Goal: Task Accomplishment & Management: Use online tool/utility

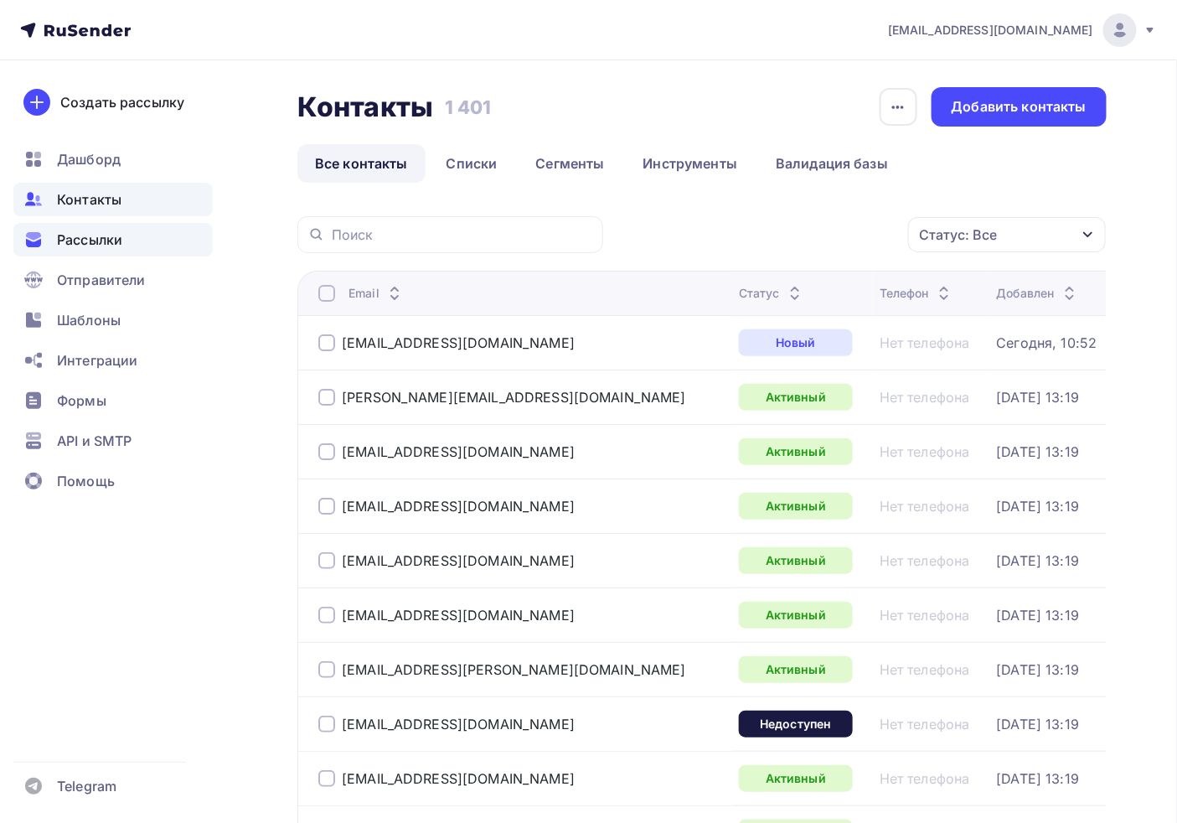
click at [85, 227] on div "Рассылки" at bounding box center [112, 240] width 199 height 34
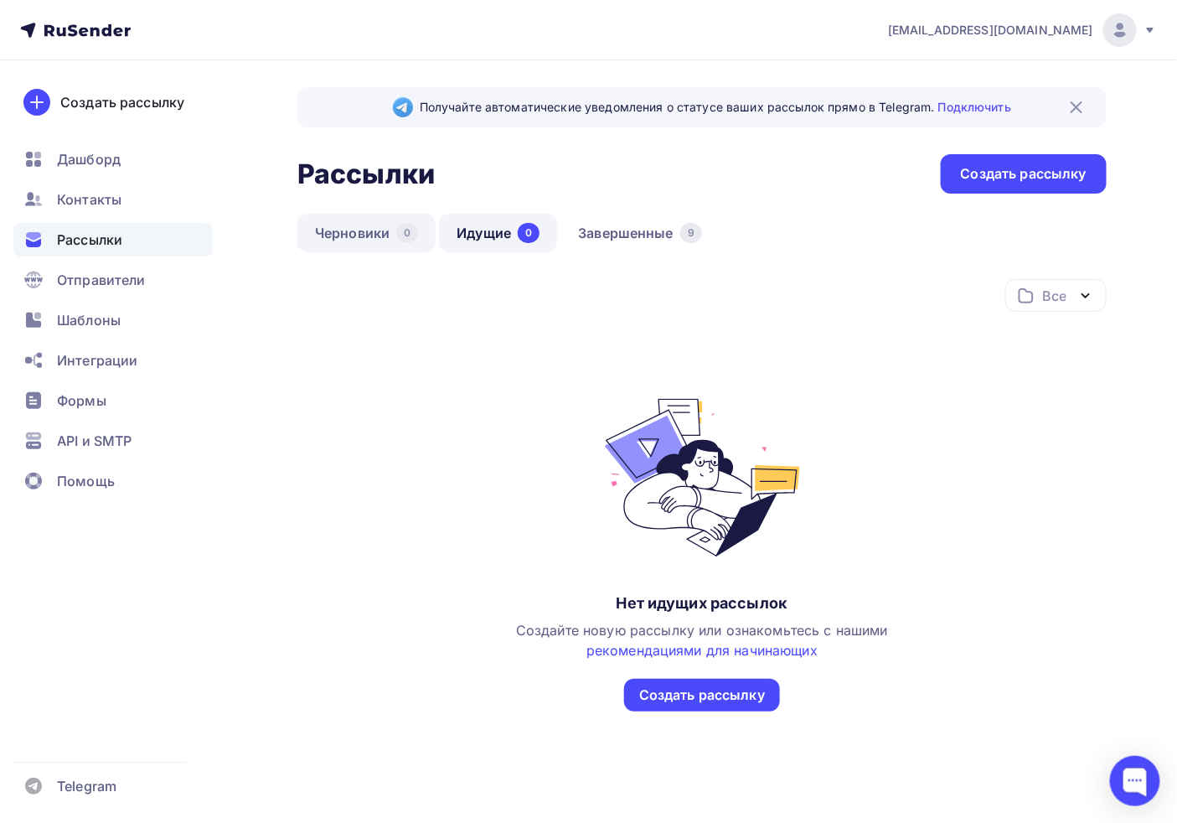
click at [334, 230] on link "Черновики 0" at bounding box center [367, 233] width 138 height 39
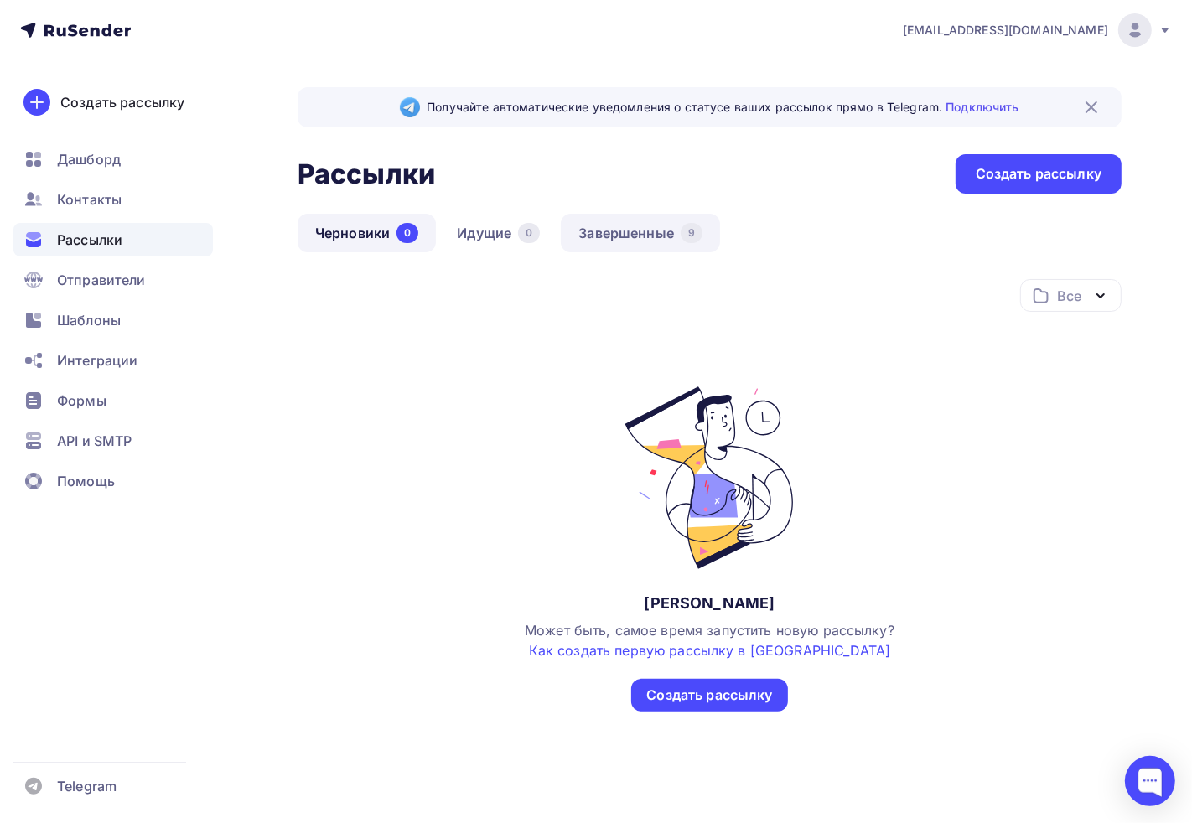
click at [631, 231] on link "Завершенные 9" at bounding box center [640, 233] width 159 height 39
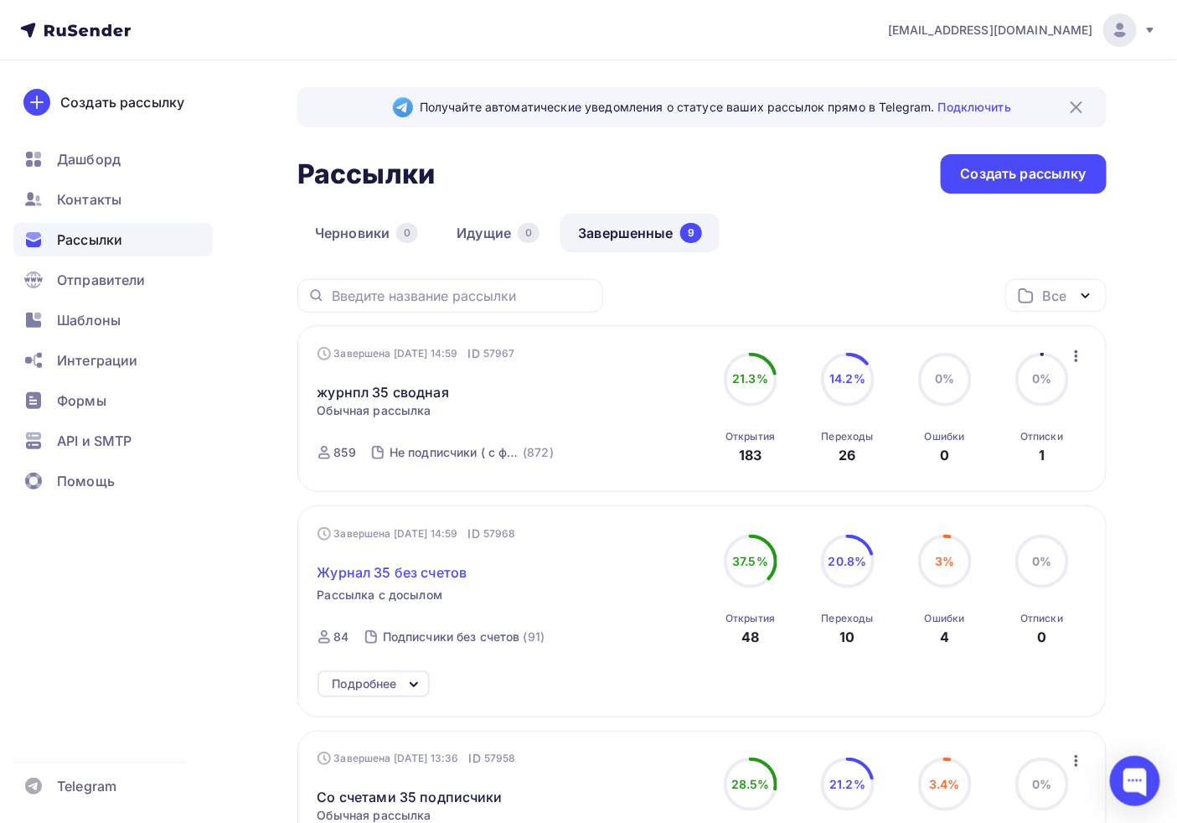
click at [423, 567] on span "Журнал 35 без счетов" at bounding box center [393, 572] width 150 height 20
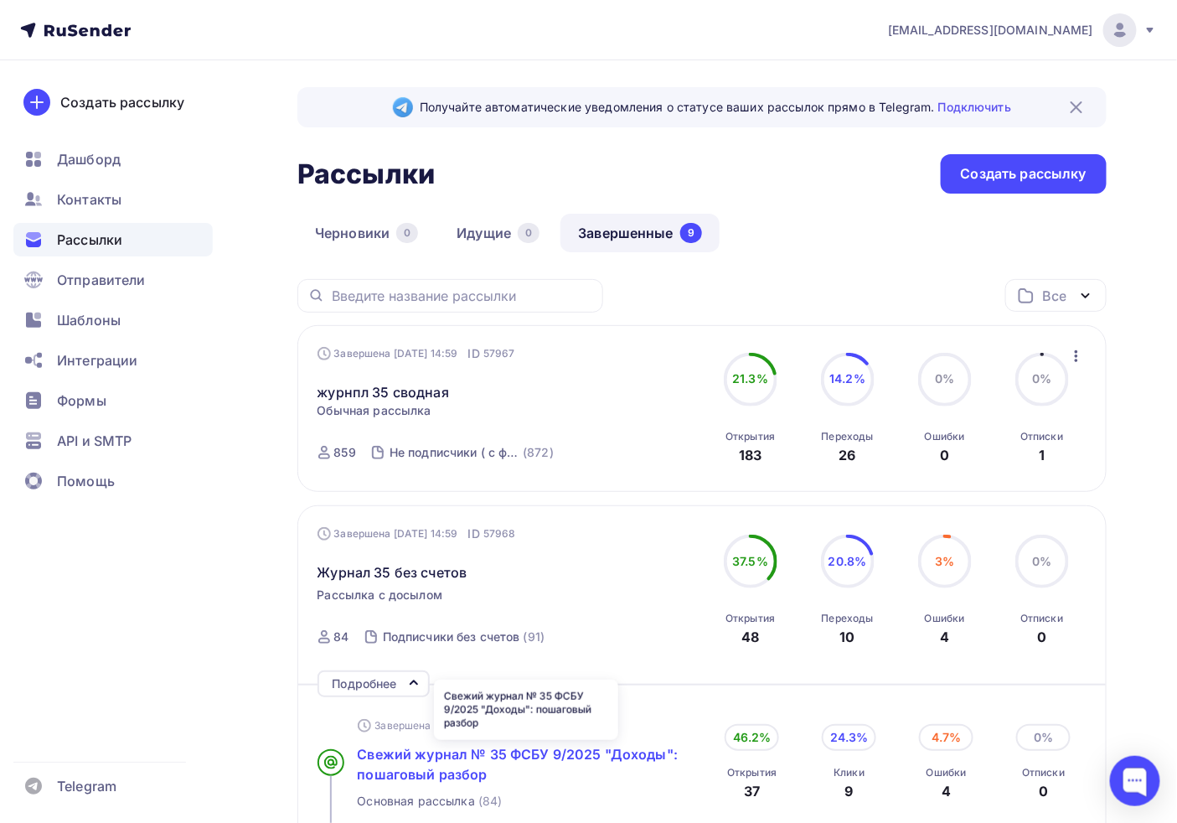
click at [424, 758] on span "Свежий журнал № 35 ФСБУ 9/2025 "Доходы": пошаговый разбор" at bounding box center [518, 764] width 321 height 37
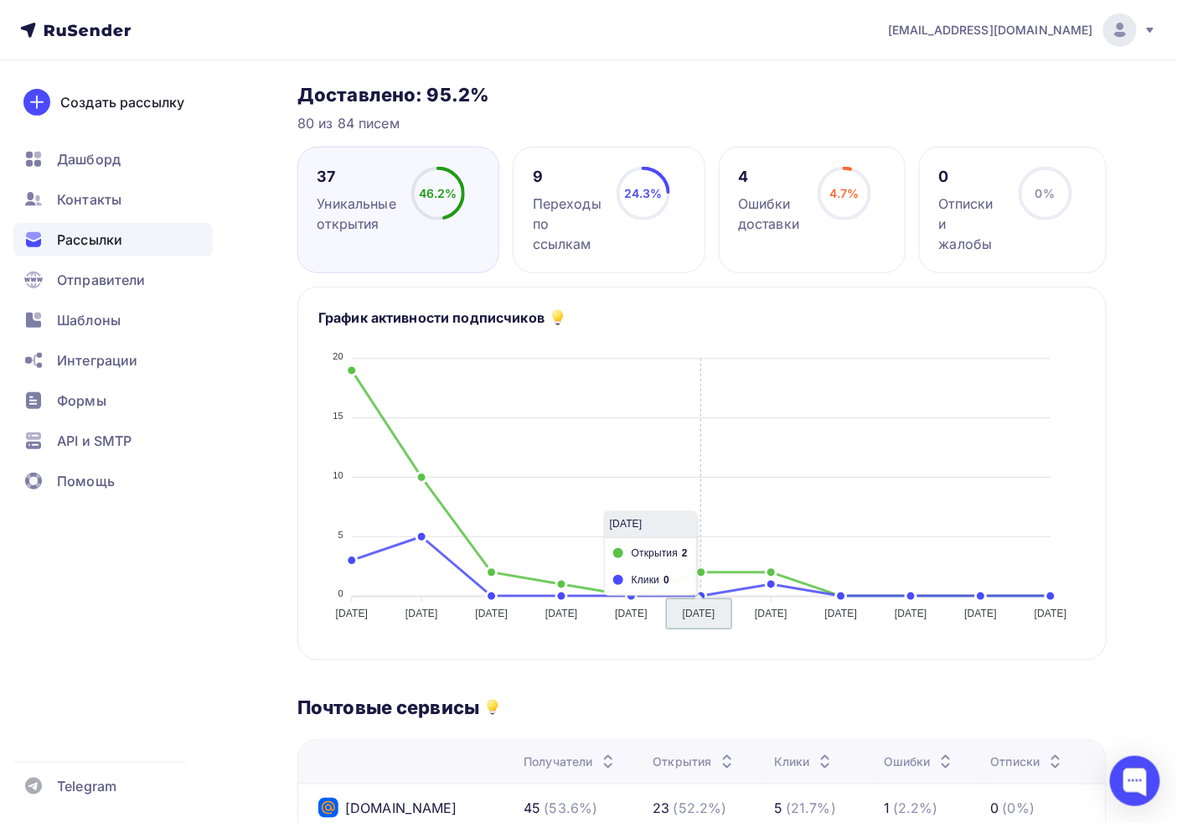
scroll to position [186, 0]
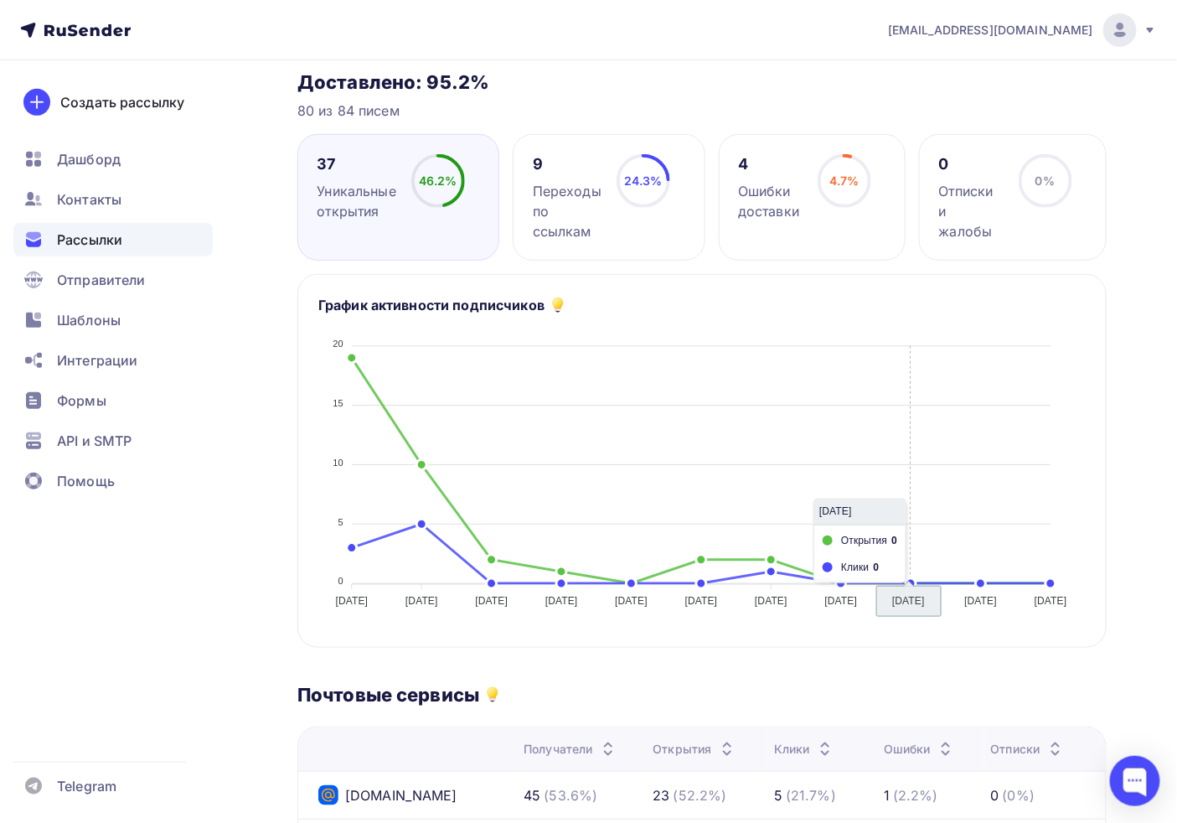
drag, startPoint x: 944, startPoint y: 564, endPoint x: 781, endPoint y: 488, distance: 180.3
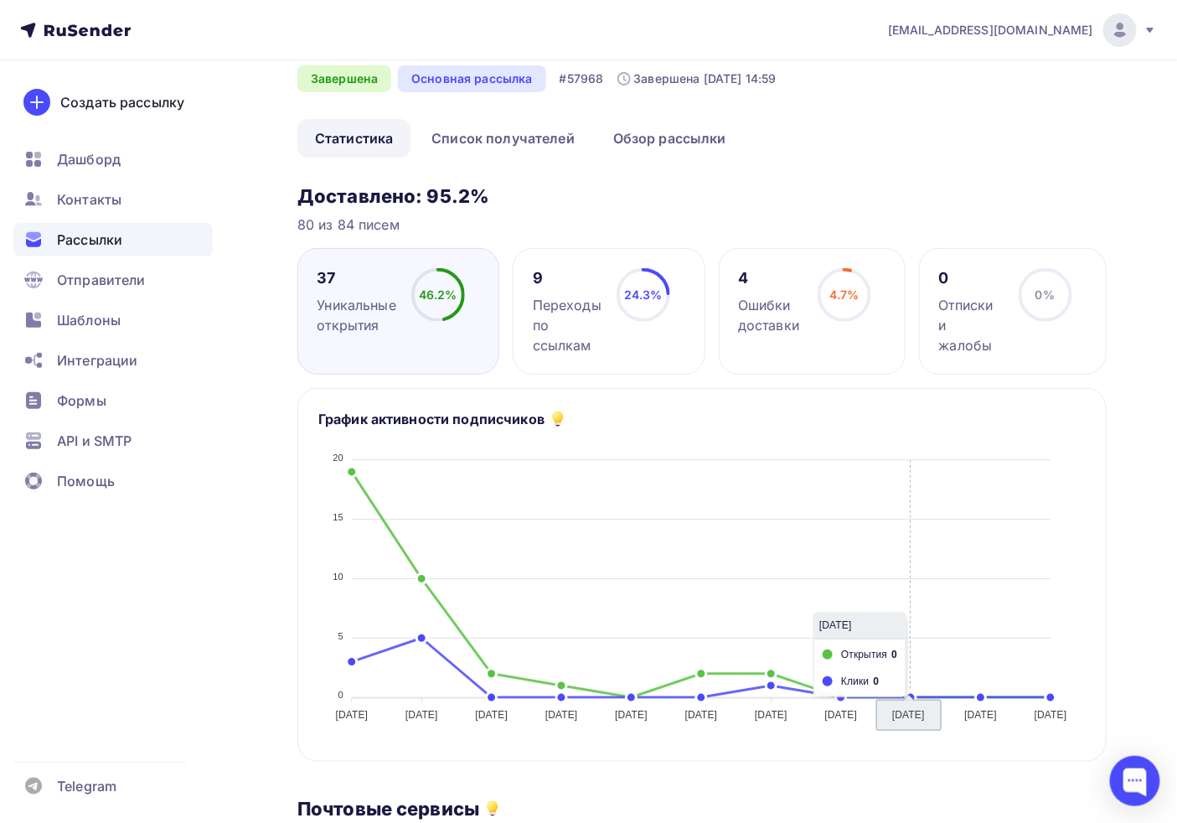
scroll to position [0, 0]
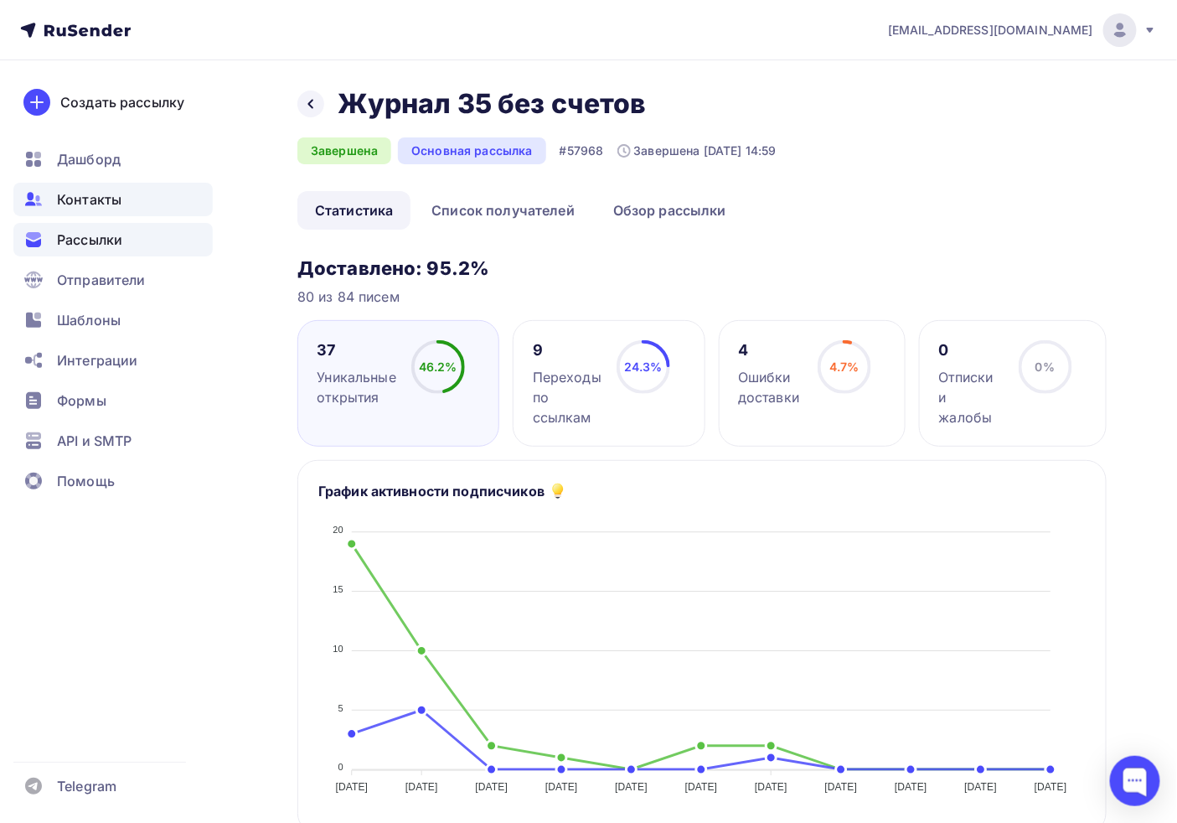
click at [127, 189] on div "Контакты" at bounding box center [112, 200] width 199 height 34
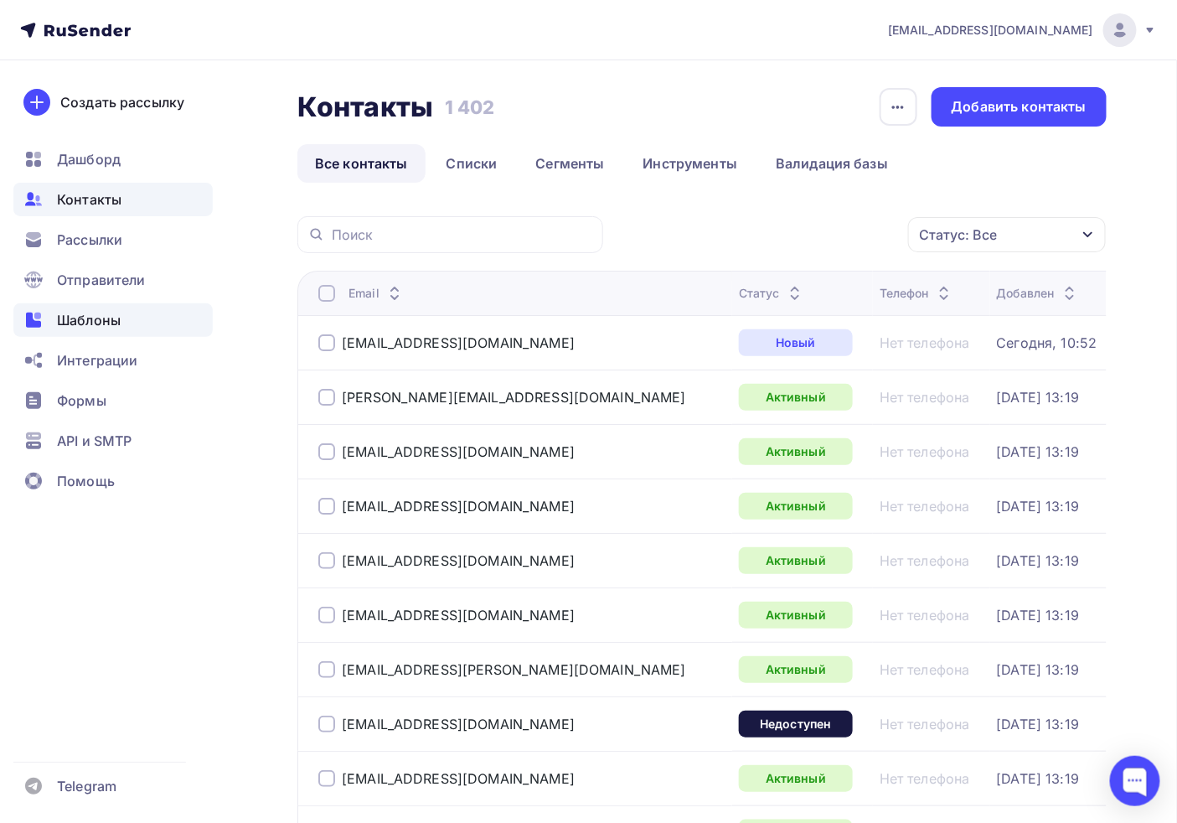
drag, startPoint x: 94, startPoint y: 319, endPoint x: 102, endPoint y: 321, distance: 8.5
click at [95, 321] on span "Шаблоны" at bounding box center [89, 320] width 64 height 20
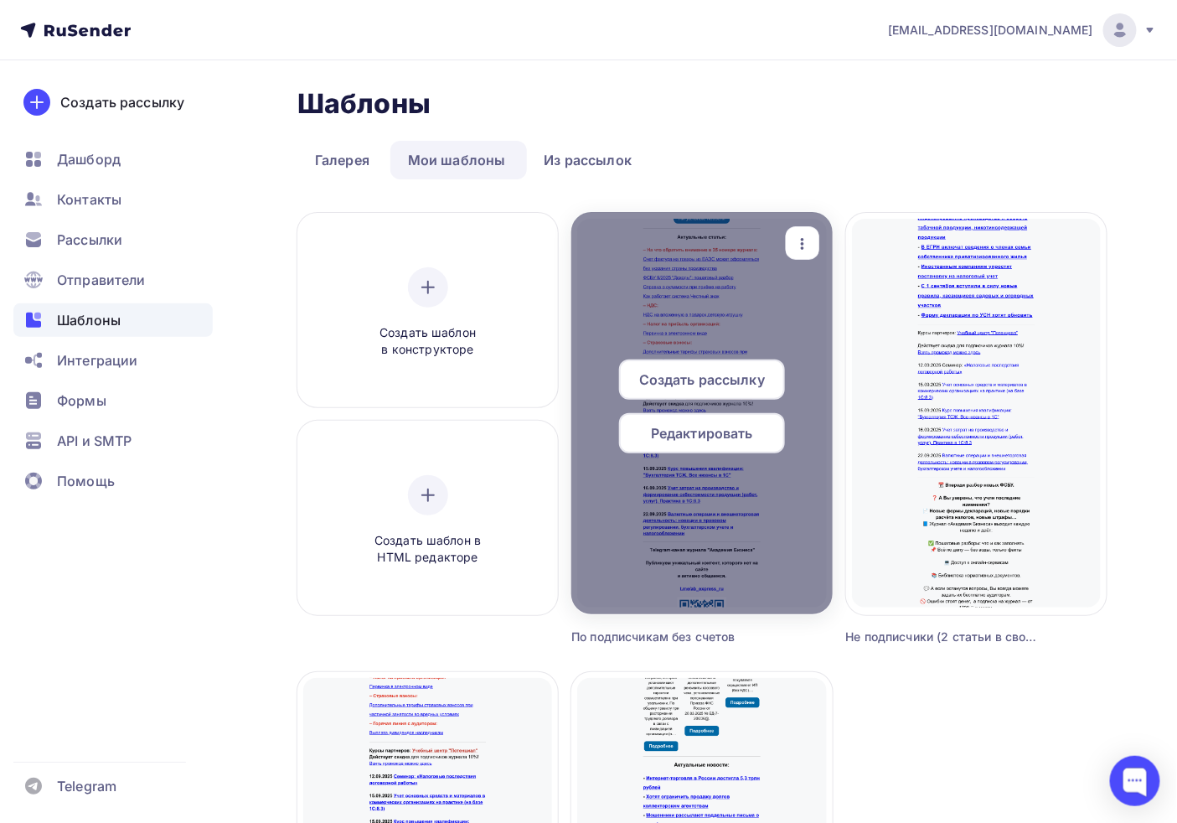
click at [801, 230] on div "button" at bounding box center [803, 243] width 34 height 33
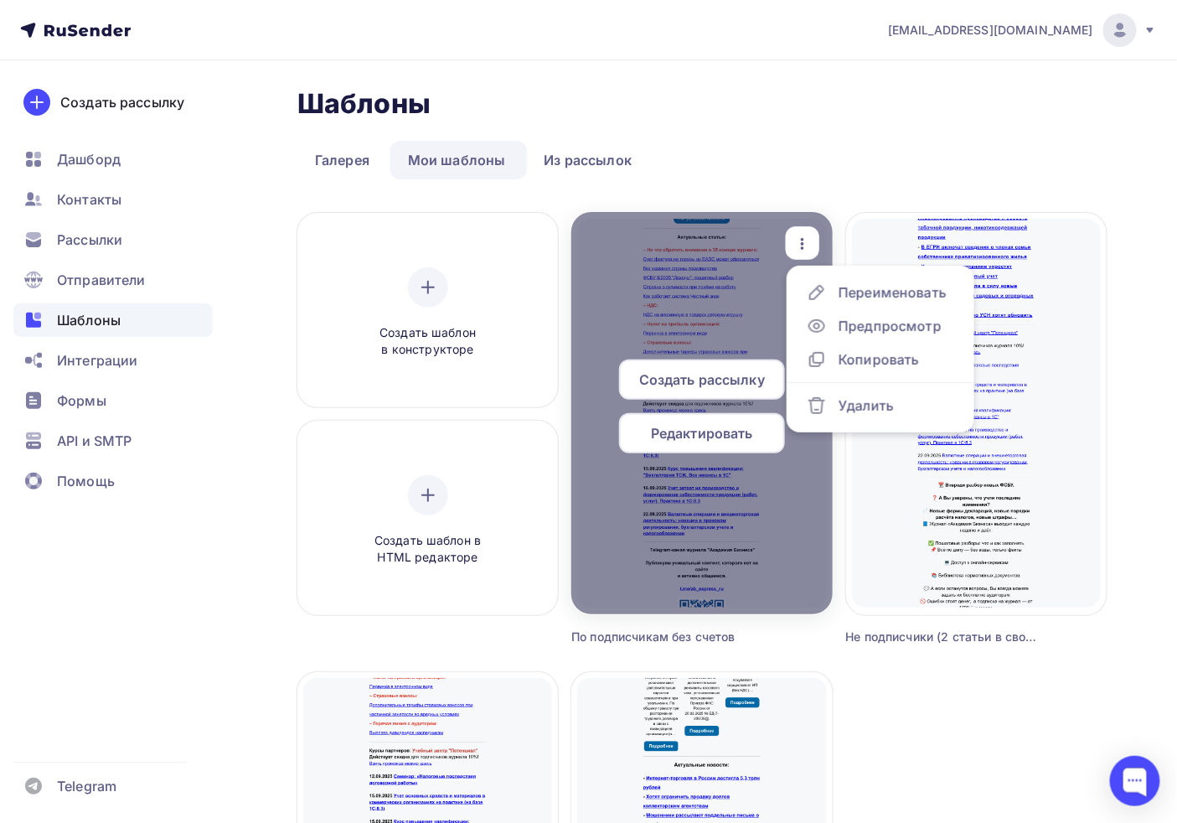
click at [655, 437] on span "Редактировать" at bounding box center [702, 433] width 102 height 20
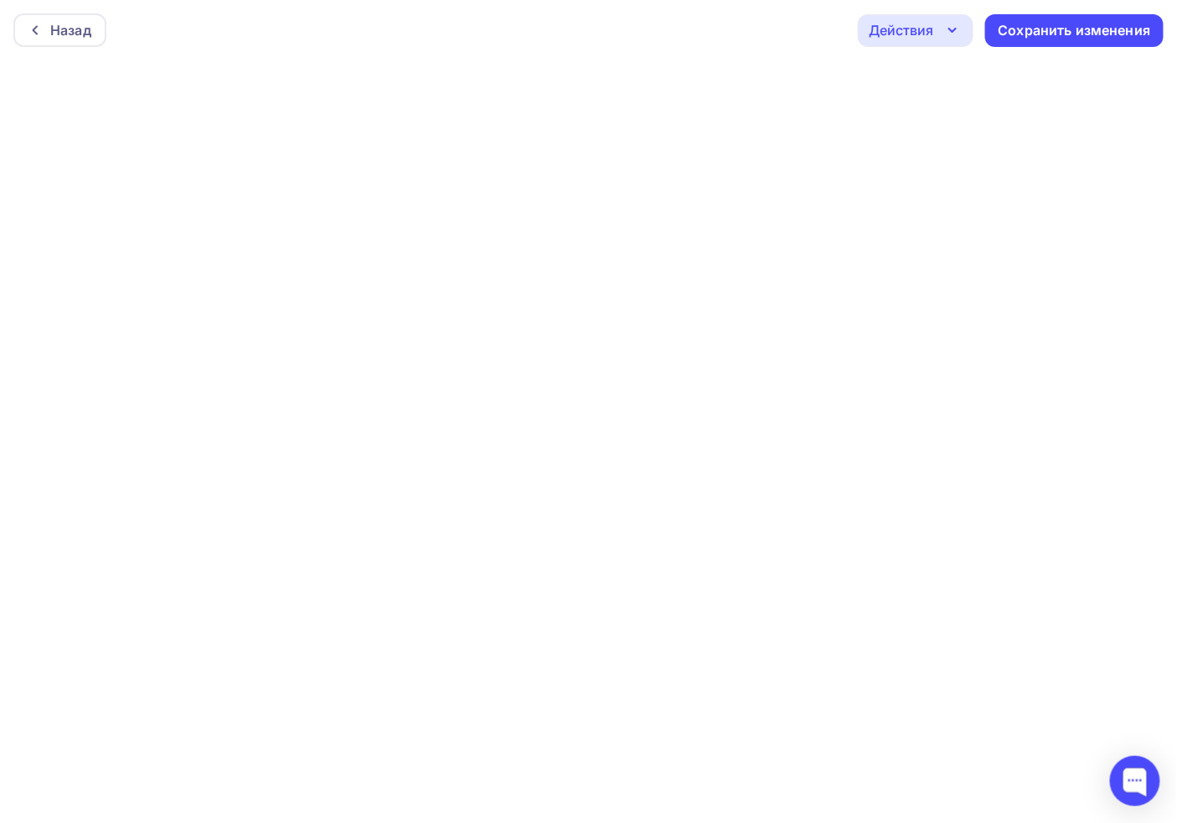
click at [883, 34] on div "Действия" at bounding box center [901, 30] width 65 height 20
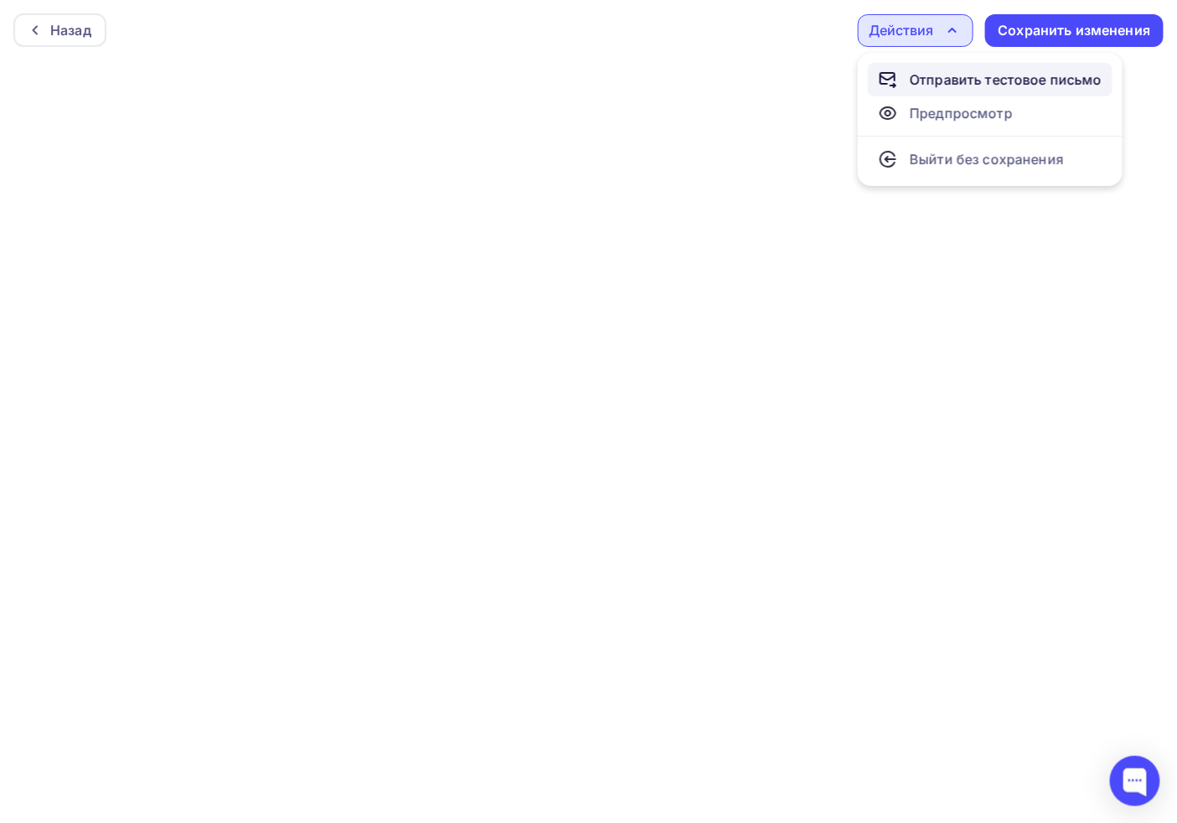
click at [981, 80] on div "Отправить тестовое письмо" at bounding box center [1006, 80] width 193 height 20
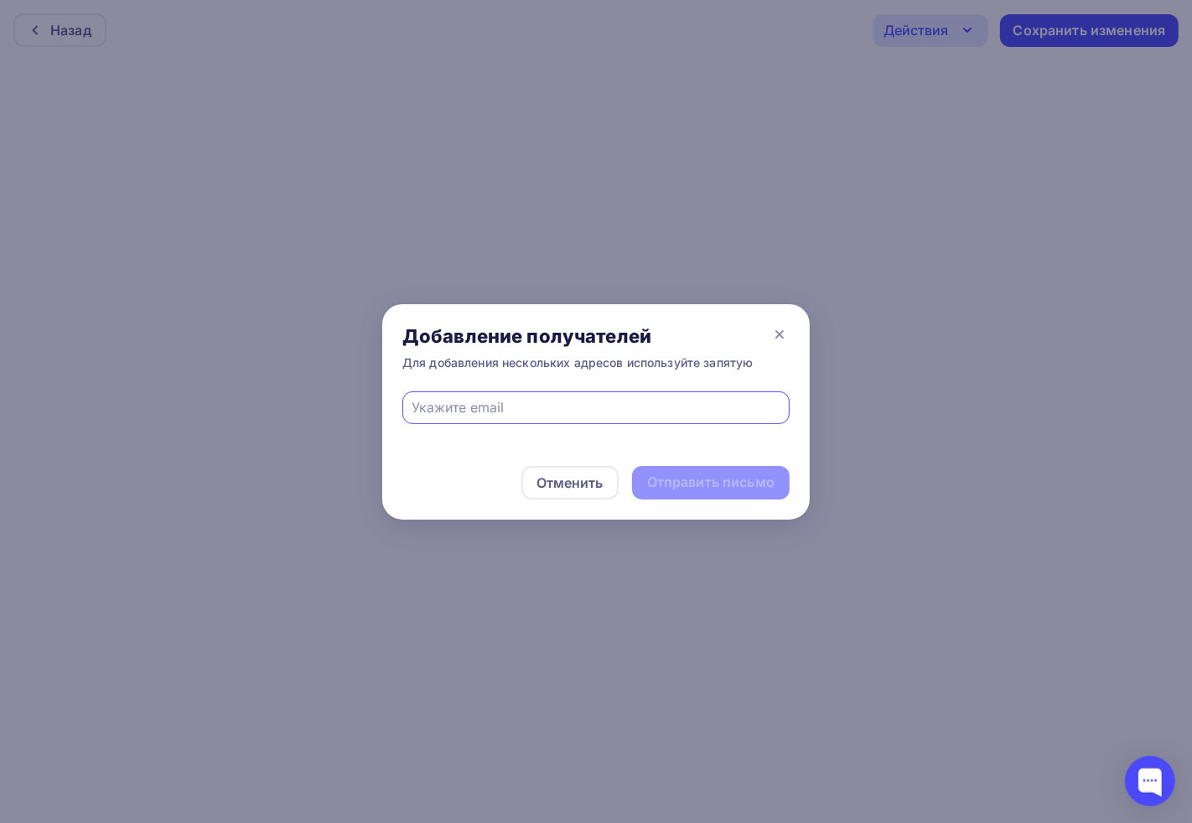
click at [522, 415] on input "text" at bounding box center [596, 407] width 368 height 20
click at [522, 412] on input "text" at bounding box center [596, 407] width 368 height 20
click at [491, 406] on input "journal@d.ab-express.ru" at bounding box center [596, 407] width 368 height 20
click at [480, 408] on input "journal@d.ab-express.ru" at bounding box center [596, 407] width 368 height 20
type input "journal@ab-express.ru"
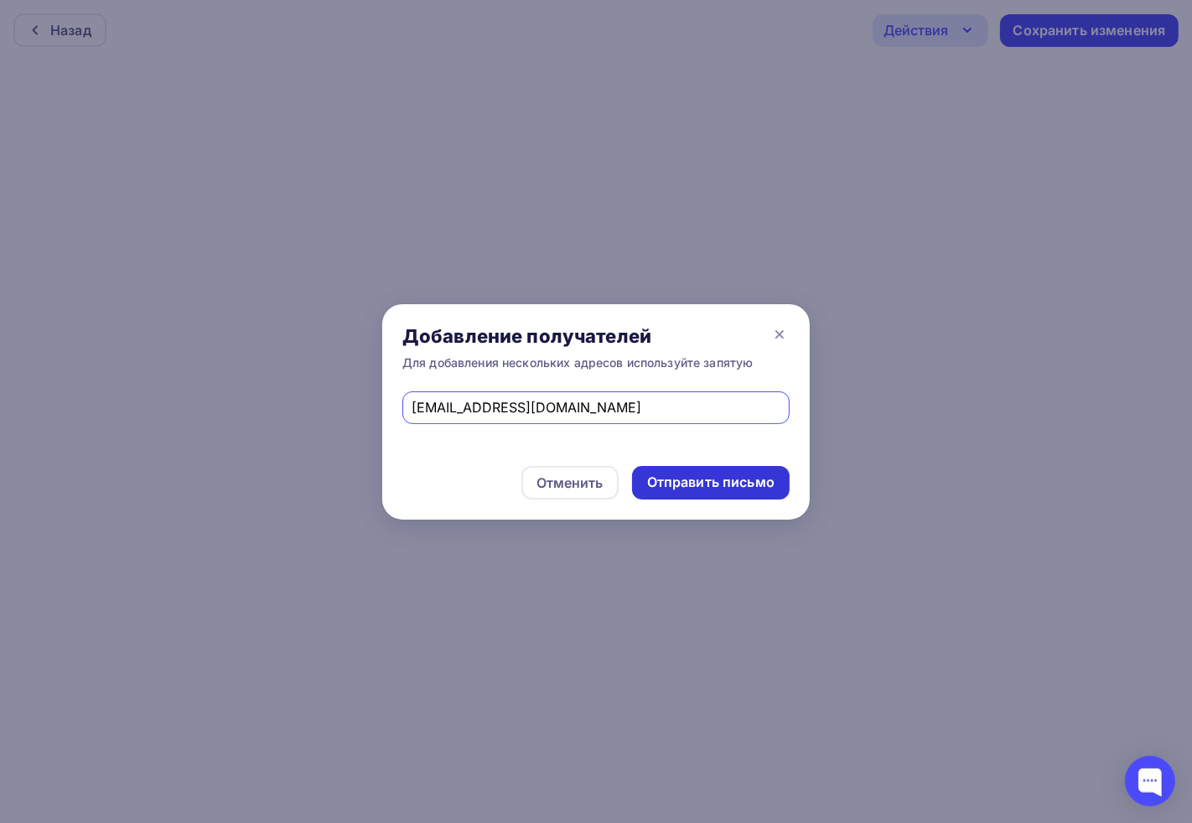
click at [694, 465] on div "Отменить Отправить письмо" at bounding box center [595, 483] width 427 height 74
click at [696, 478] on div "Отправить письмо" at bounding box center [710, 482] width 127 height 19
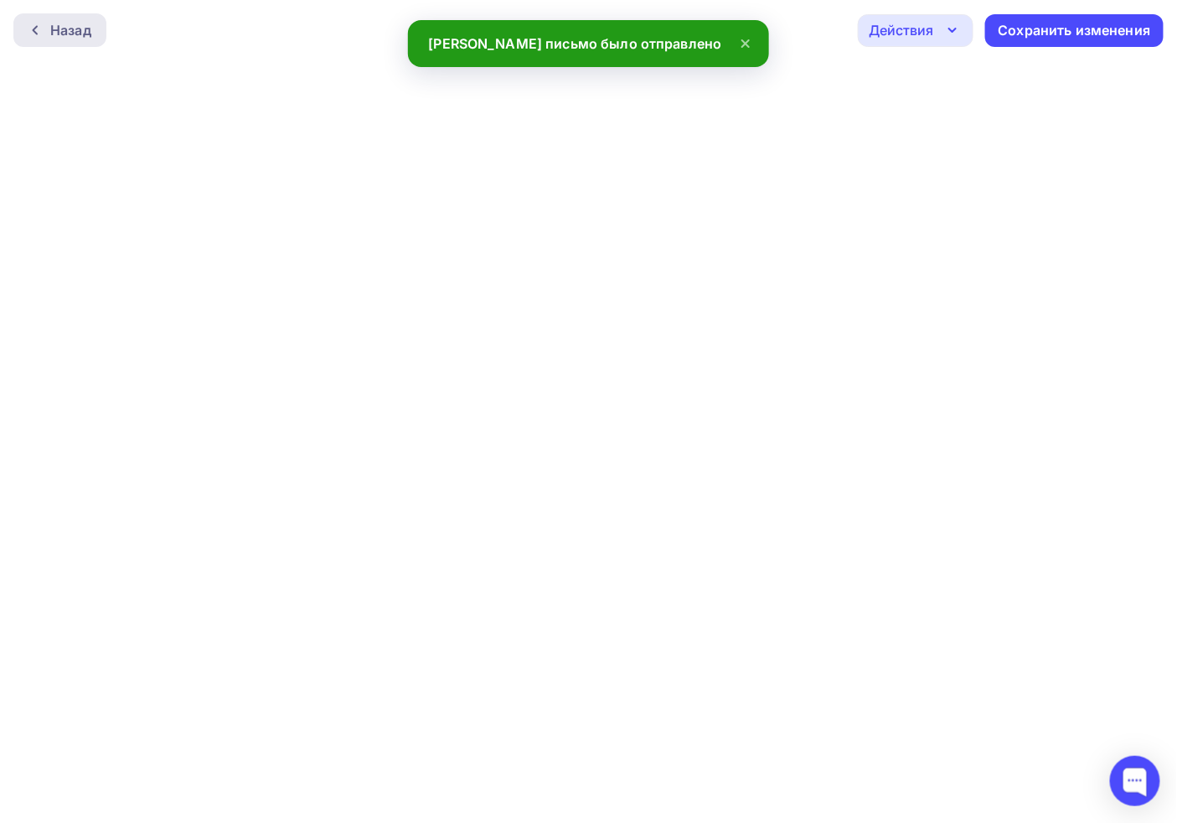
click at [75, 43] on div "Назад" at bounding box center [59, 30] width 93 height 34
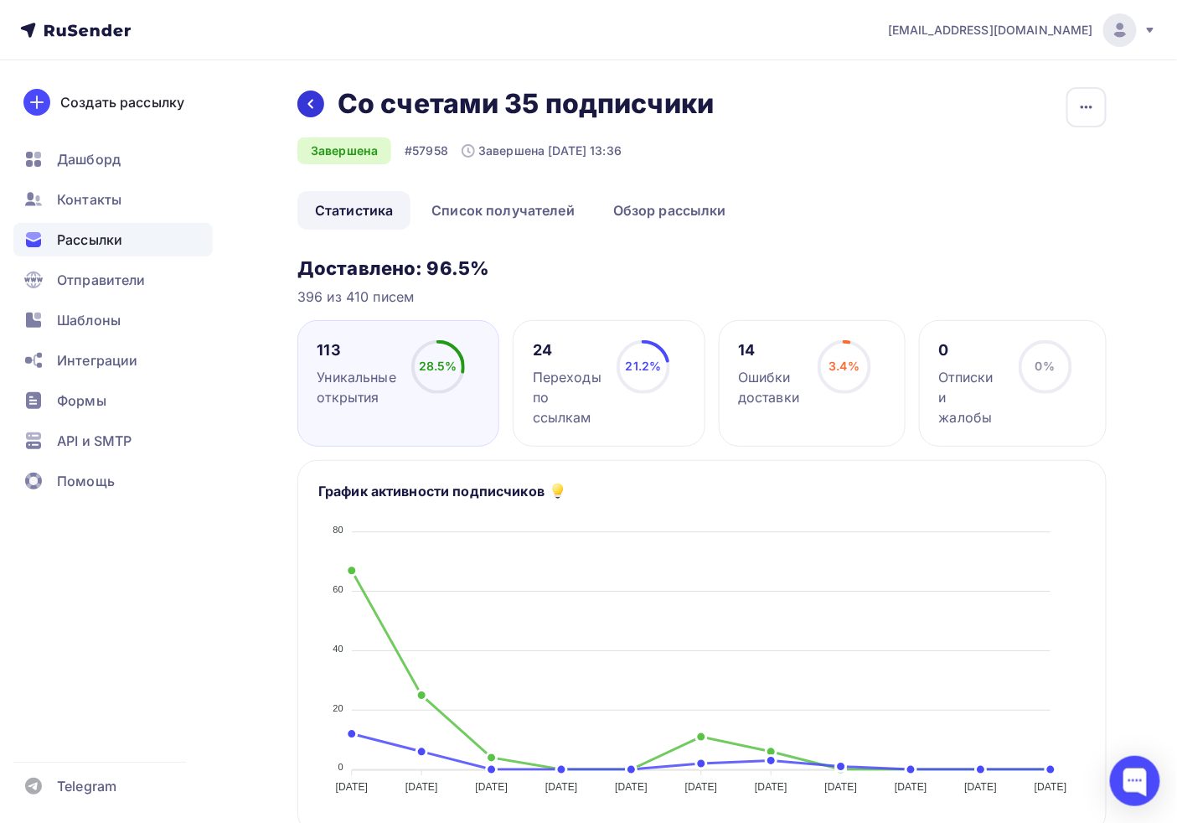
click at [313, 102] on icon at bounding box center [310, 103] width 13 height 13
